Goal: Check status: Check status

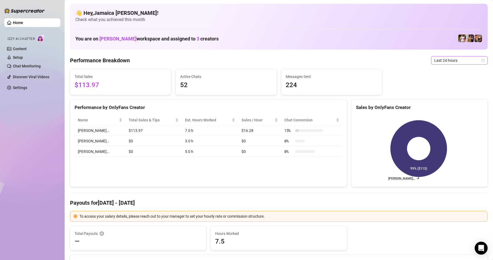
click at [322, 59] on span "Last 24 hours" at bounding box center [459, 60] width 50 height 8
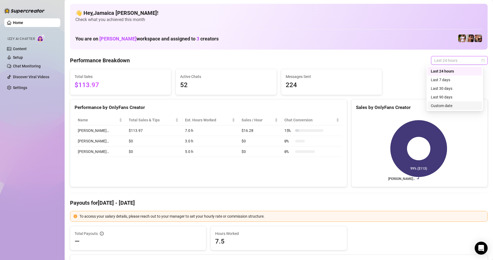
click at [322, 105] on div "Custom date" at bounding box center [455, 106] width 48 height 6
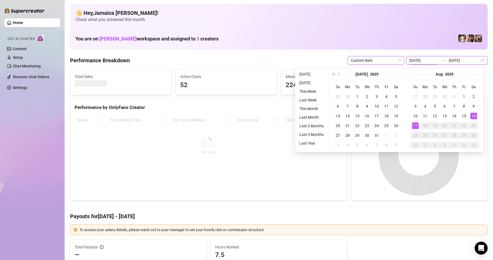
click at [322, 60] on input "[DATE]" at bounding box center [425, 60] width 31 height 6
click at [322, 96] on div "1" at bounding box center [464, 96] width 6 height 6
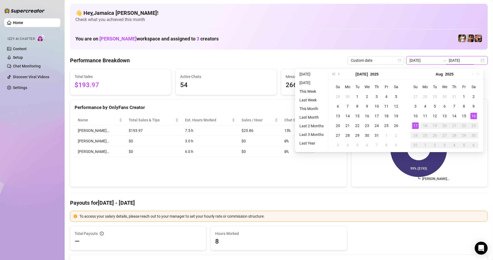
type input "[DATE]"
click at [322, 126] on div "17" at bounding box center [415, 125] width 6 height 6
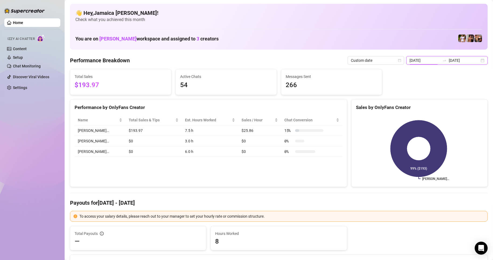
click at [322, 62] on input "[DATE]" at bounding box center [425, 60] width 31 height 6
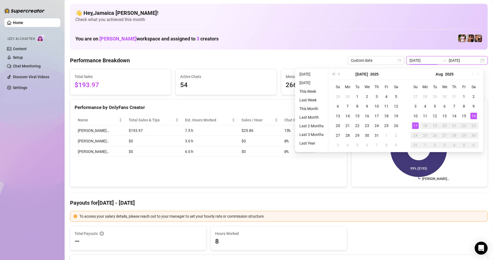
click at [322, 60] on input "[DATE]" at bounding box center [425, 60] width 31 height 6
type input "[DATE]"
click at [322, 96] on div "1" at bounding box center [464, 96] width 6 height 6
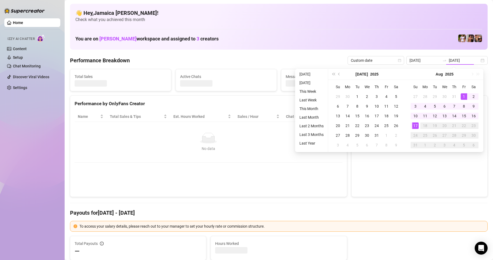
type input "[DATE]"
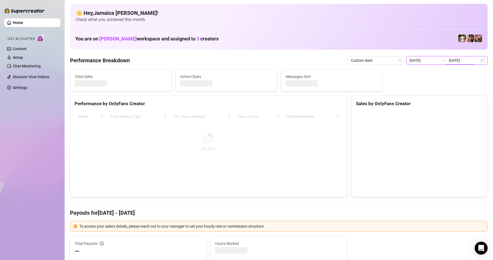
click at [322, 63] on div "[DATE] [DATE]" at bounding box center [446, 60] width 81 height 9
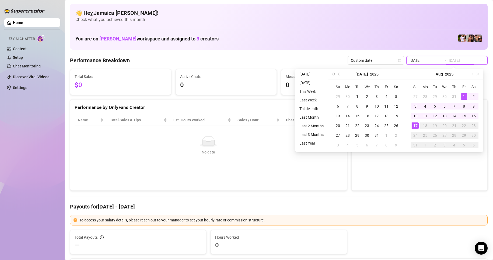
type input "[DATE]"
drag, startPoint x: 420, startPoint y: 128, endPoint x: 418, endPoint y: 125, distance: 3.4
click at [322, 127] on td "17" at bounding box center [416, 126] width 10 height 10
type input "[DATE]"
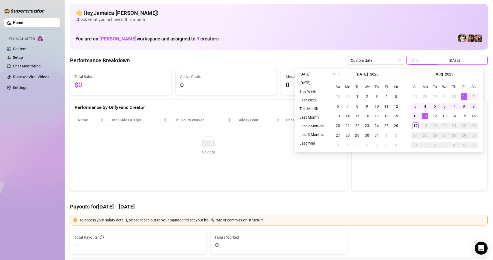
type input "[DATE]"
click at [322, 96] on div "1" at bounding box center [464, 96] width 6 height 6
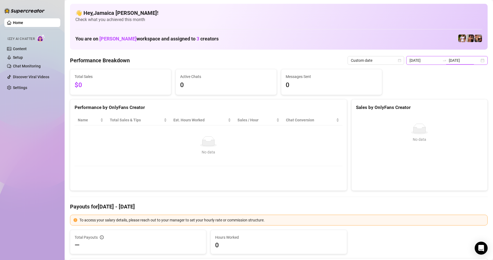
click at [322, 62] on input "[DATE]" at bounding box center [464, 60] width 31 height 6
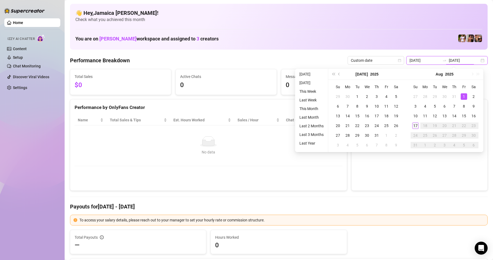
type input "[DATE]"
click at [322, 126] on div "17" at bounding box center [415, 125] width 6 height 6
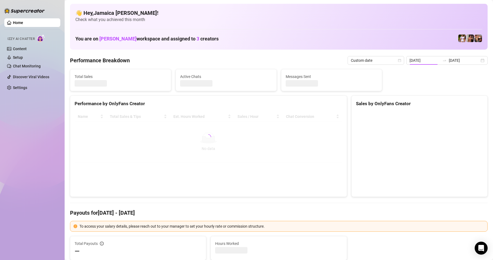
type input "[DATE]"
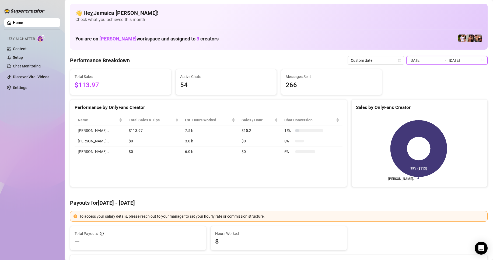
click at [322, 61] on input "[DATE]" at bounding box center [425, 60] width 31 height 6
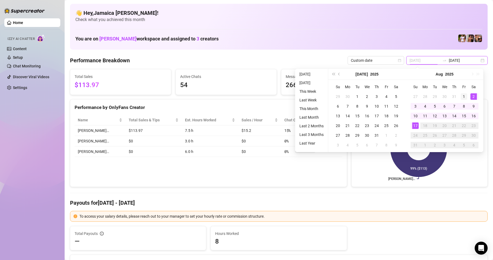
type input "[DATE]"
click at [322, 96] on div "1" at bounding box center [464, 96] width 6 height 6
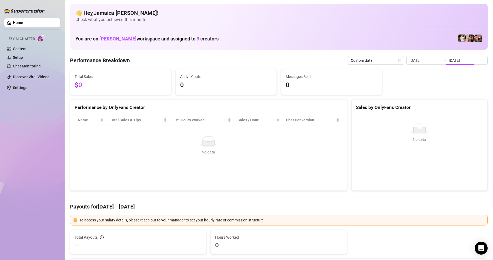
type input "[DATE]"
click at [322, 64] on div "[DATE] [DATE]" at bounding box center [446, 60] width 81 height 9
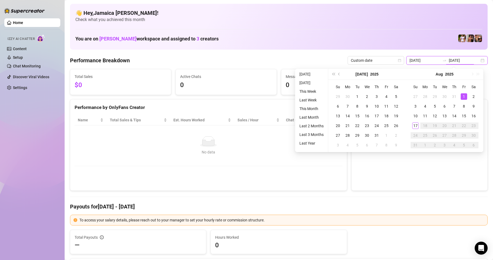
click at [322, 62] on input "[DATE]" at bounding box center [464, 60] width 31 height 6
type input "[DATE]"
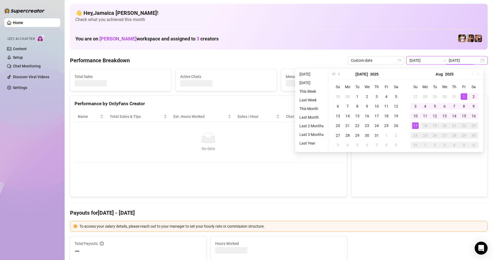
type input "[DATE]"
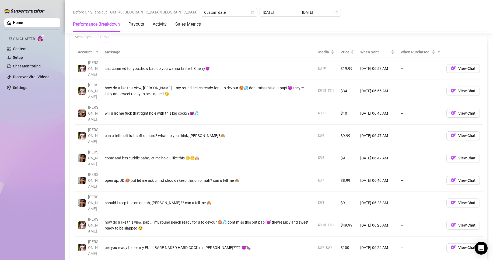
scroll to position [404, 0]
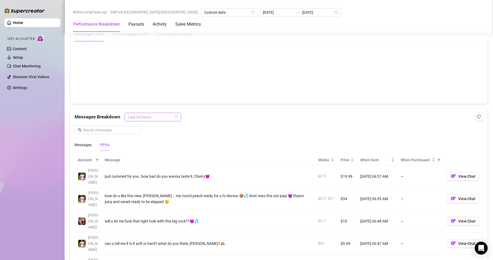
drag, startPoint x: 147, startPoint y: 117, endPoint x: 148, endPoint y: 120, distance: 3.0
click at [147, 117] on span "Last 24 hours" at bounding box center [153, 117] width 50 height 8
click at [152, 126] on div "Last 24 hours" at bounding box center [152, 128] width 48 height 6
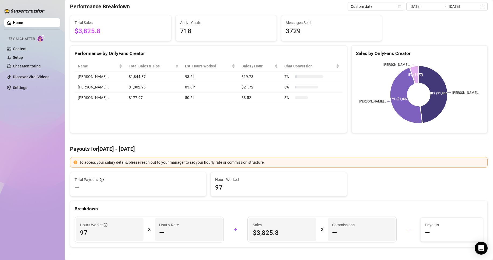
scroll to position [0, 0]
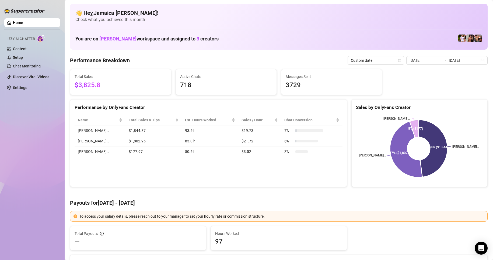
click at [322, 59] on span "Custom date" at bounding box center [376, 60] width 50 height 8
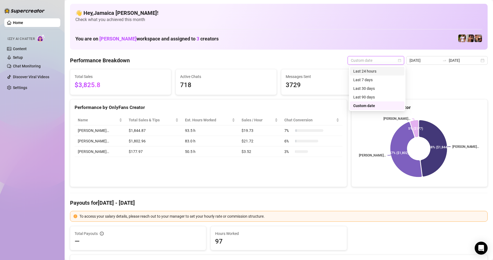
click at [322, 69] on div "Last 24 hours" at bounding box center [377, 71] width 48 height 6
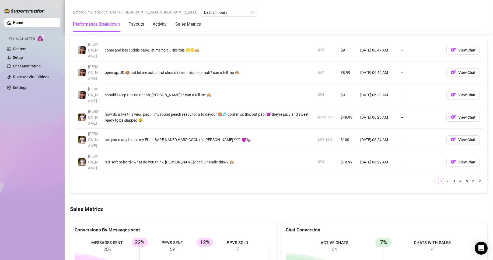
scroll to position [646, 0]
